Goal: Information Seeking & Learning: Learn about a topic

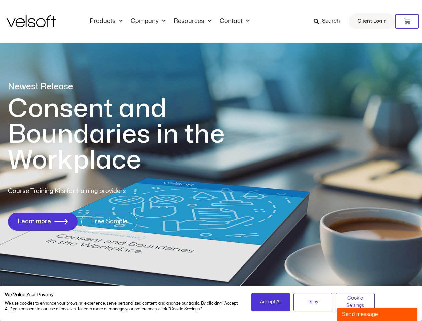
click at [211, 160] on h1 "Consent and Boundaries in the Workplace" at bounding box center [130, 134] width 244 height 77
click at [407, 21] on icon at bounding box center [407, 21] width 7 height 7
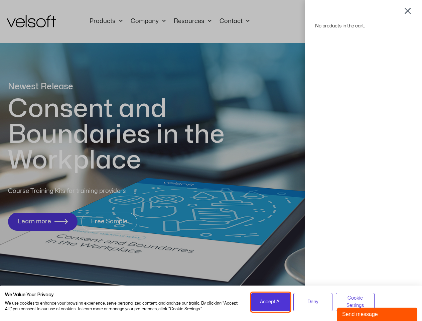
click at [271, 302] on span "Accept All" at bounding box center [270, 301] width 21 height 7
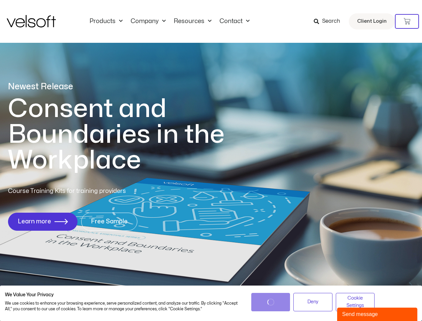
click at [211, 160] on div "No products in the cart." at bounding box center [211, 160] width 0 height 0
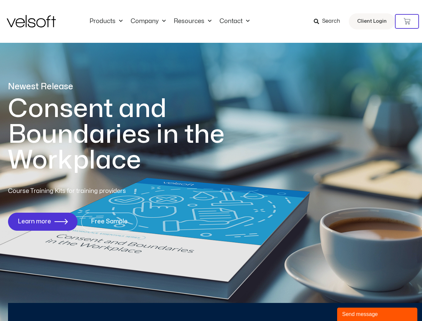
click at [211, 160] on div "No products in the cart." at bounding box center [211, 160] width 0 height 0
click at [377, 314] on div "Send message" at bounding box center [377, 314] width 70 height 8
